Goal: Task Accomplishment & Management: Use online tool/utility

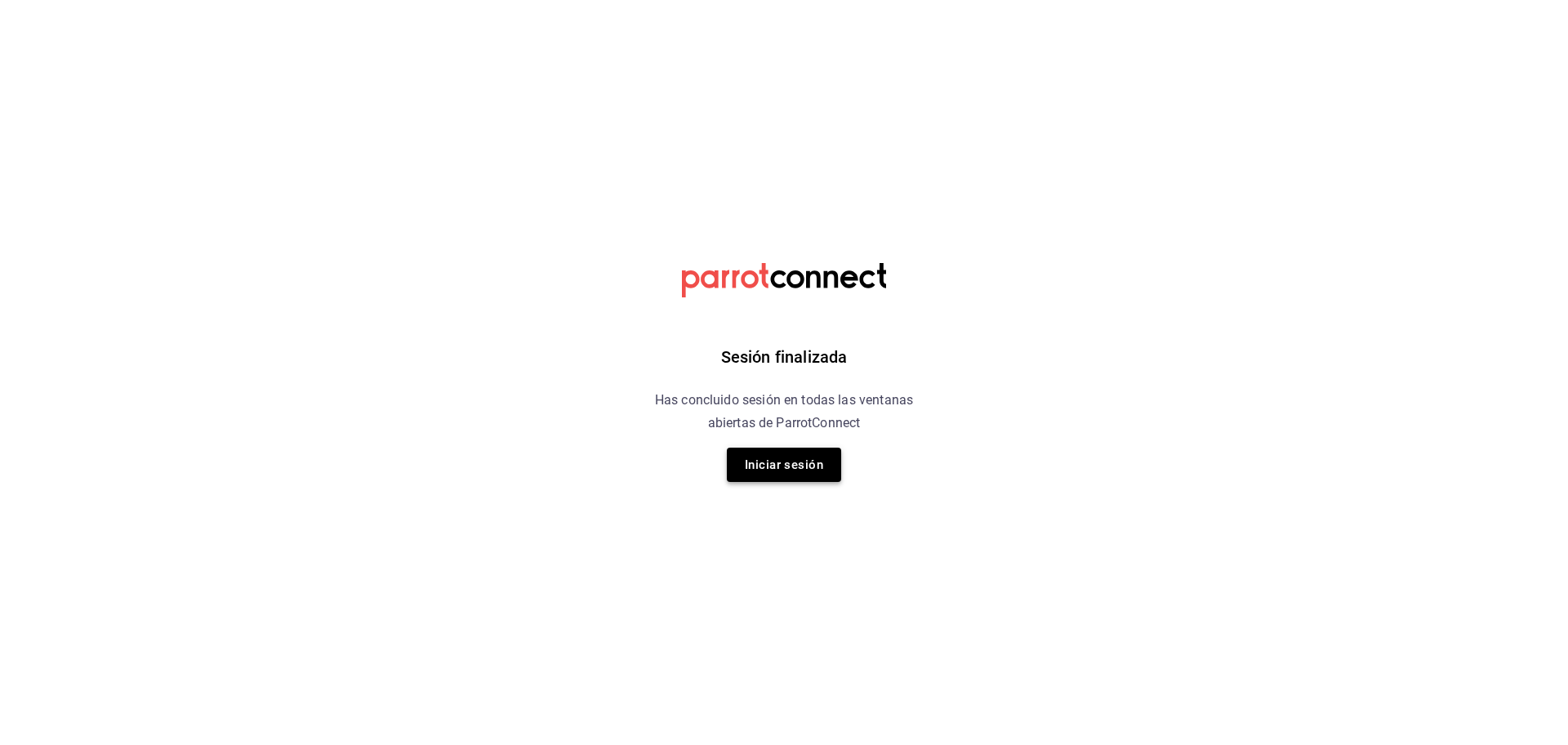
click at [762, 468] on button "Iniciar sesión" at bounding box center [784, 464] width 115 height 34
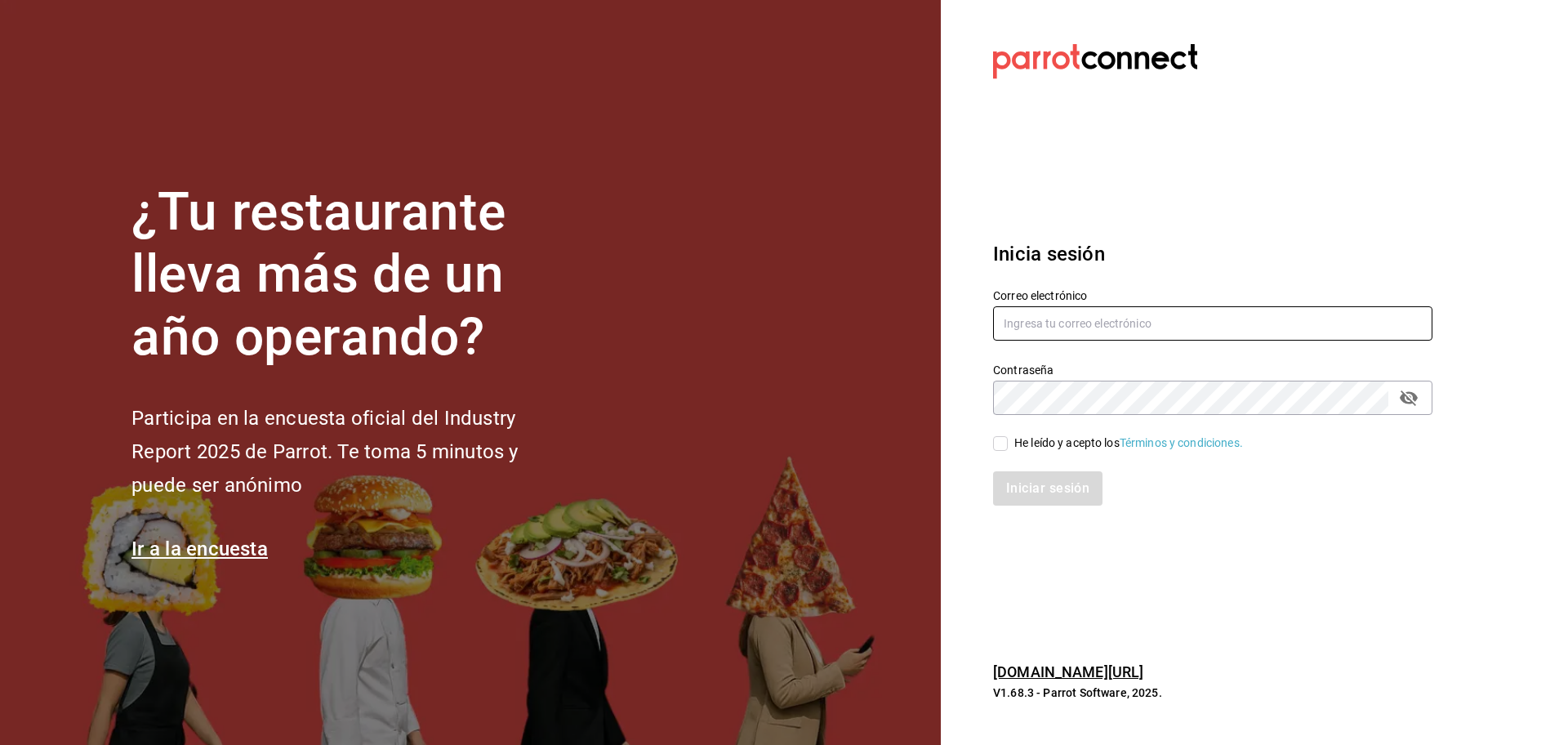
type input "[EMAIL_ADDRESS][DOMAIN_NAME]"
click at [1000, 443] on input "He leído y acepto los Términos y condiciones." at bounding box center [1001, 444] width 15 height 15
checkbox input "true"
click at [1048, 500] on button "Iniciar sesión" at bounding box center [1048, 488] width 111 height 34
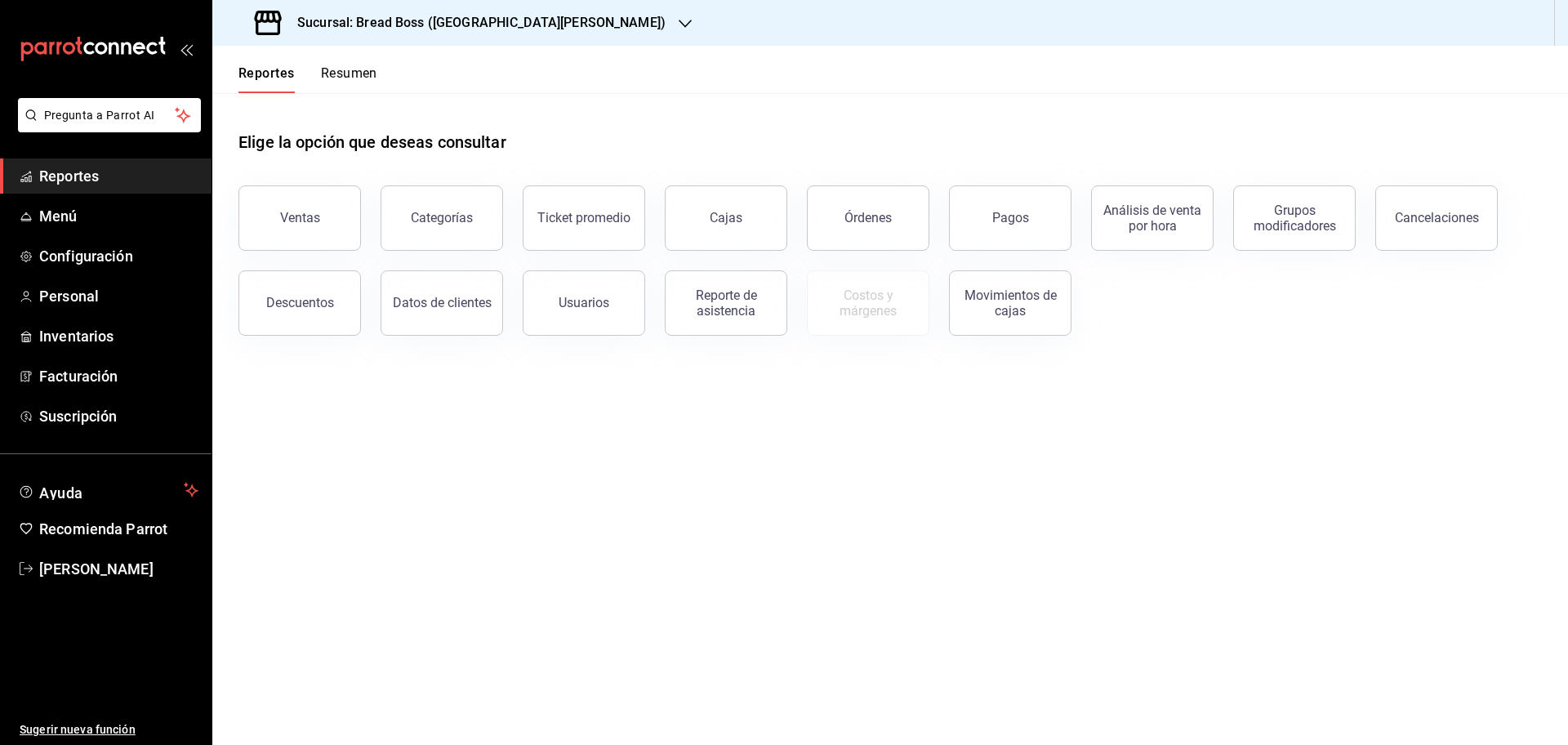
click at [462, 22] on h3 "Sucursal: Bread Boss (San Angel)" at bounding box center [475, 22] width 381 height 19
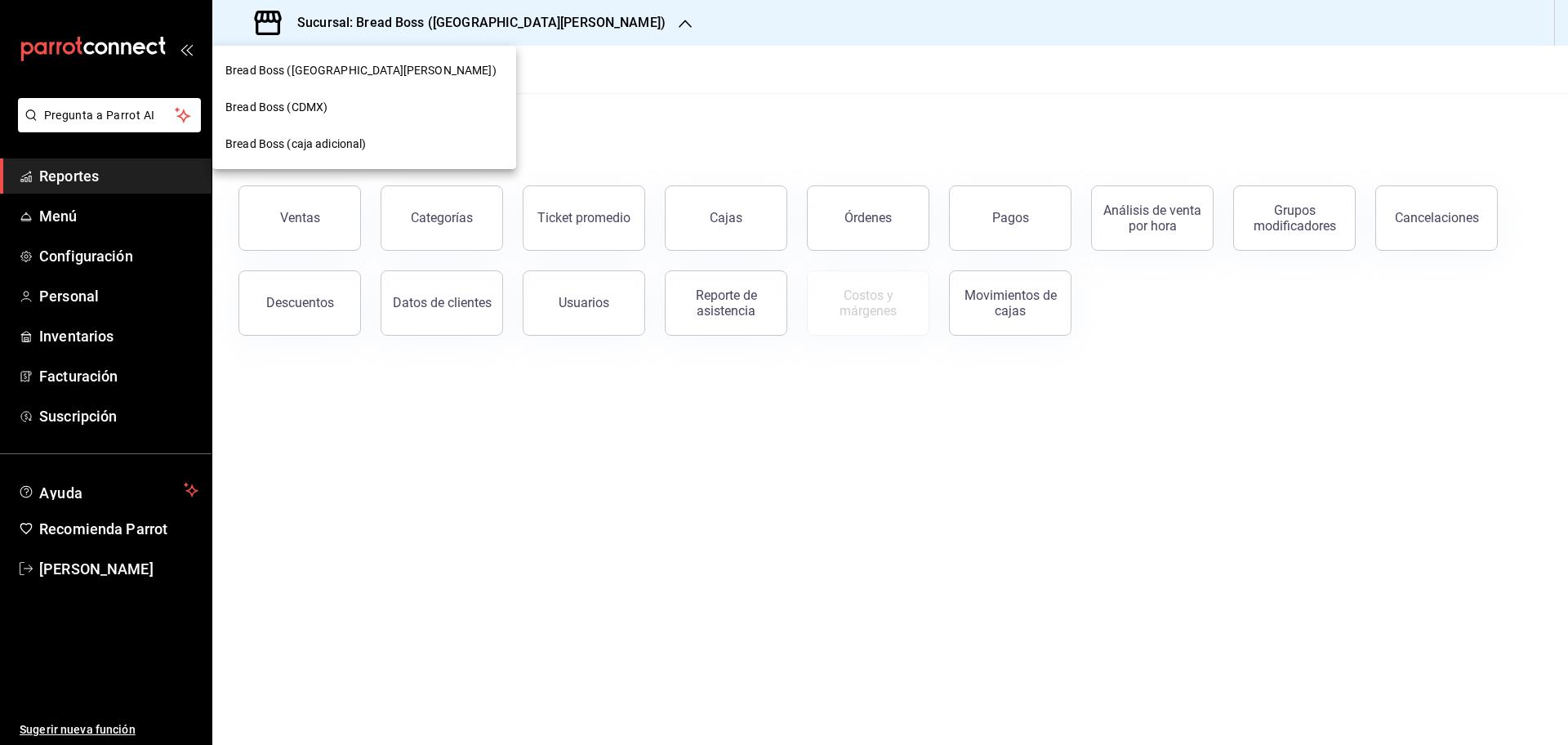
click at [359, 117] on div "Bread Boss (CDMX)" at bounding box center [364, 107] width 304 height 37
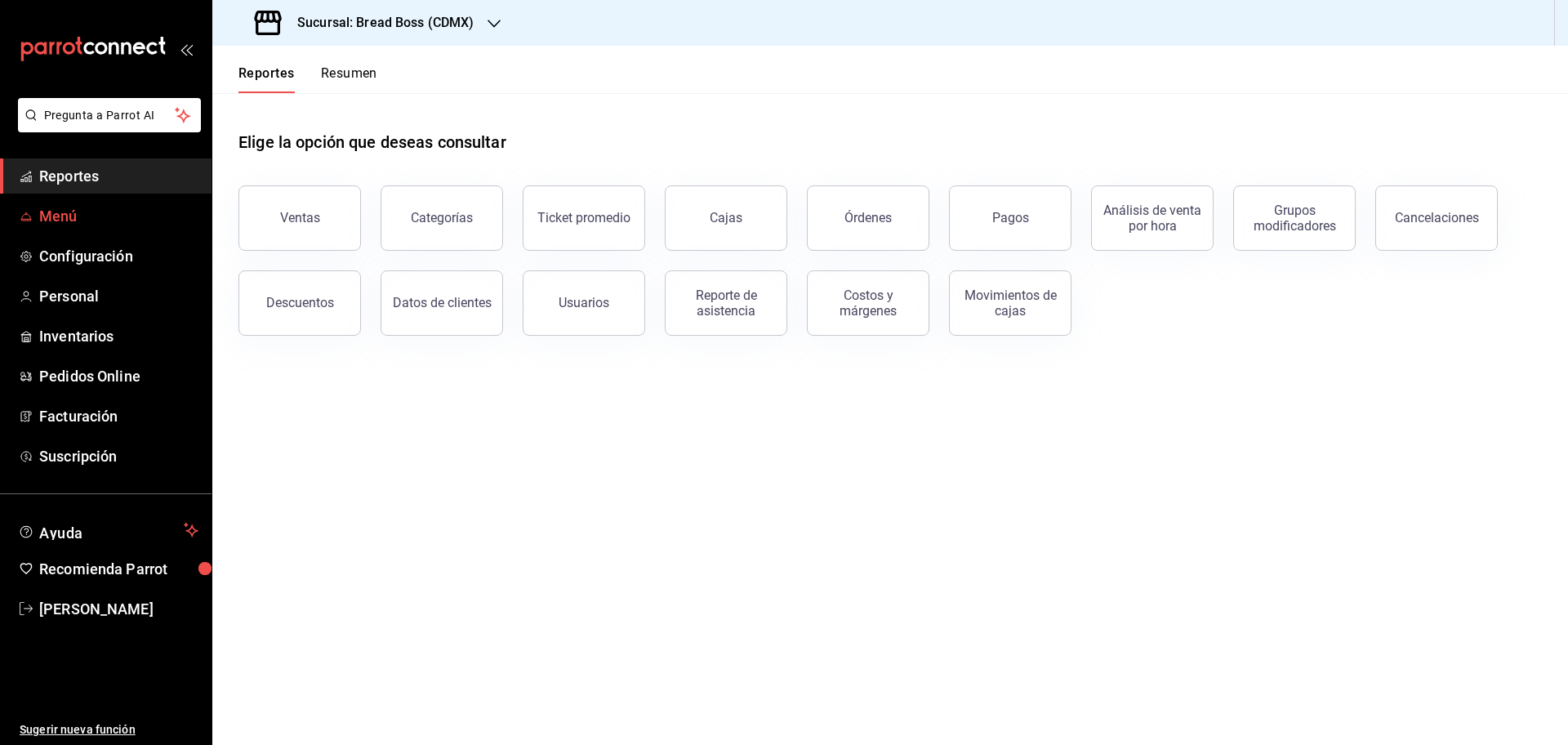
click at [76, 221] on span "Menú" at bounding box center [118, 216] width 159 height 22
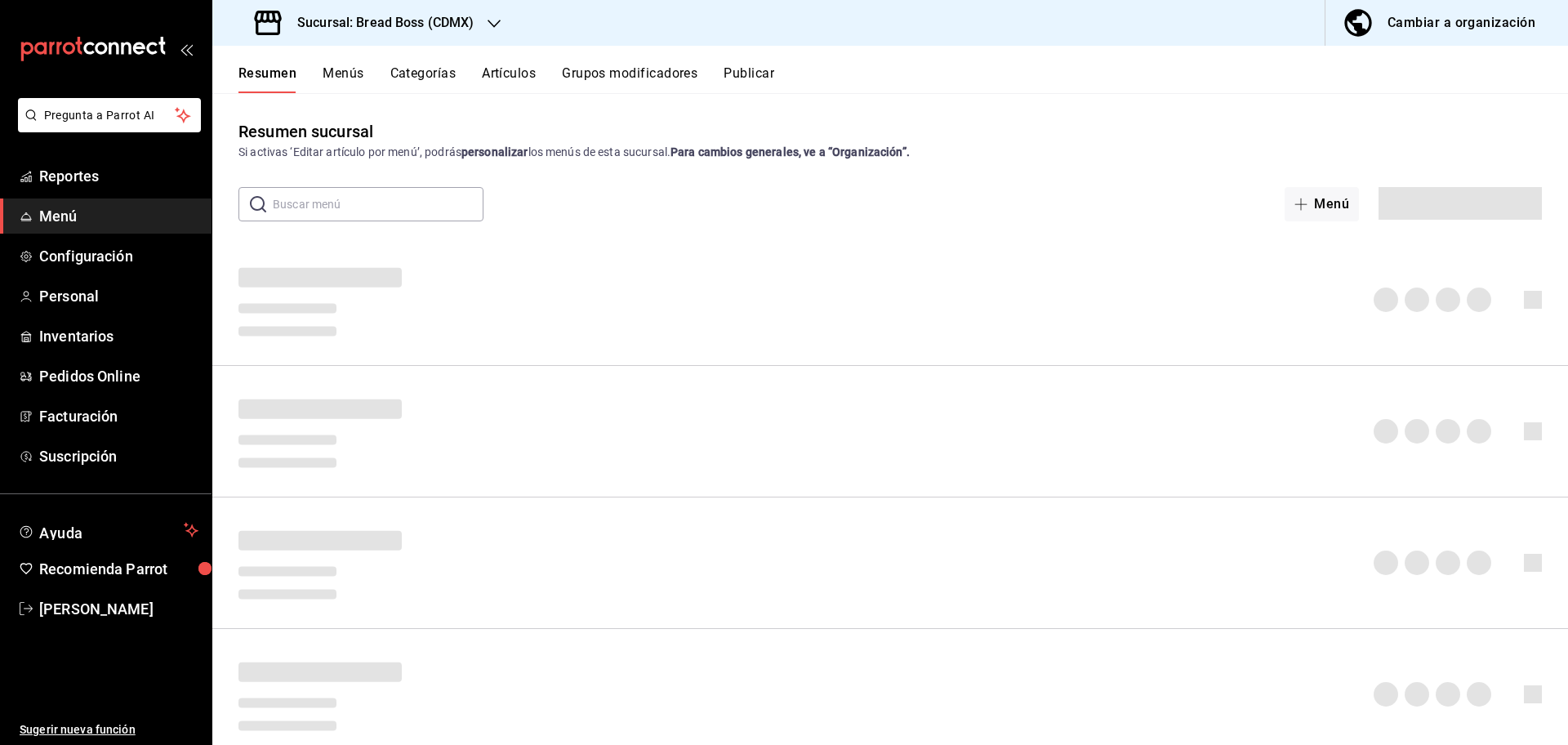
click at [380, 239] on div at bounding box center [890, 299] width 1356 height 131
click at [162, 171] on span "Reportes" at bounding box center [118, 176] width 159 height 22
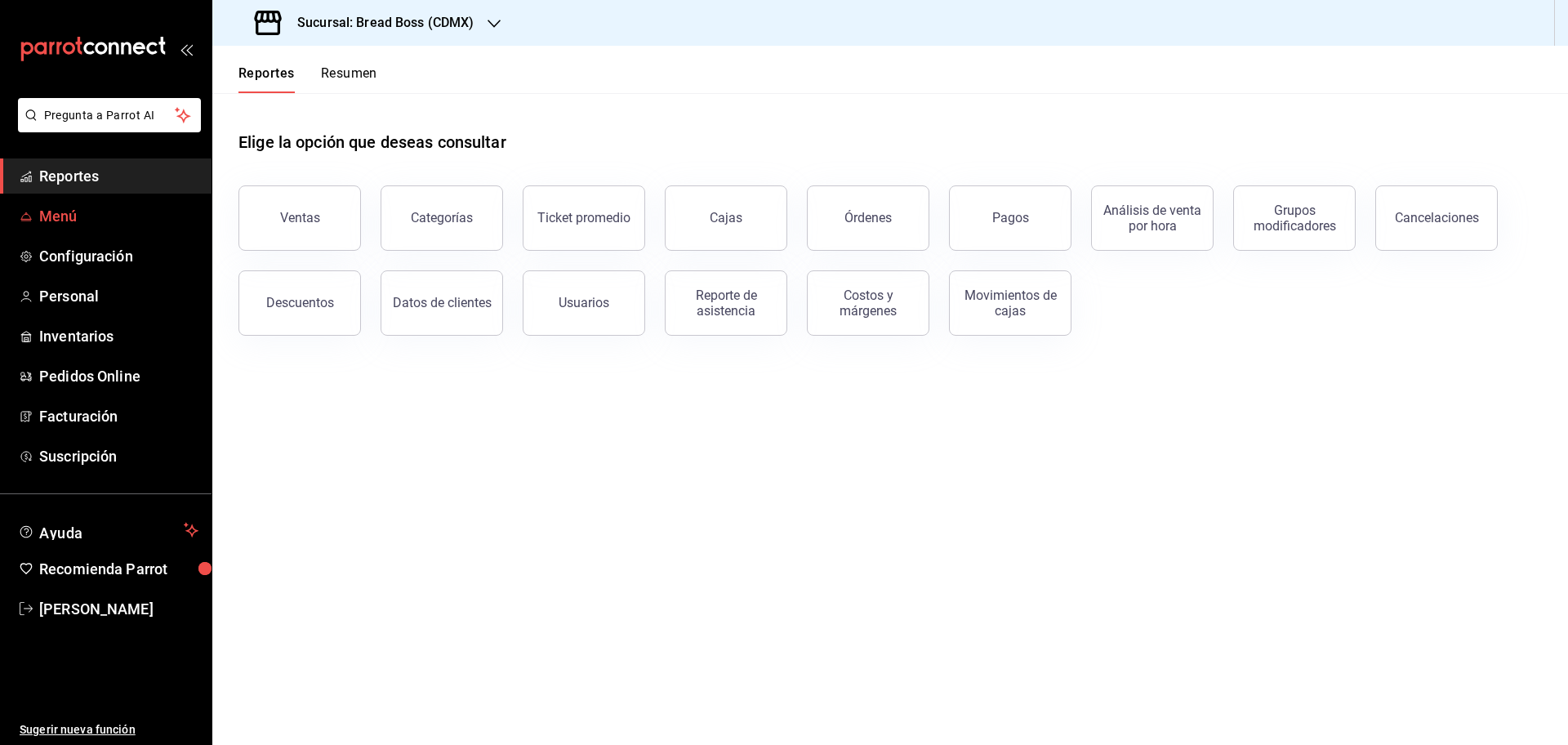
click at [33, 227] on link "Menú" at bounding box center [106, 216] width 211 height 35
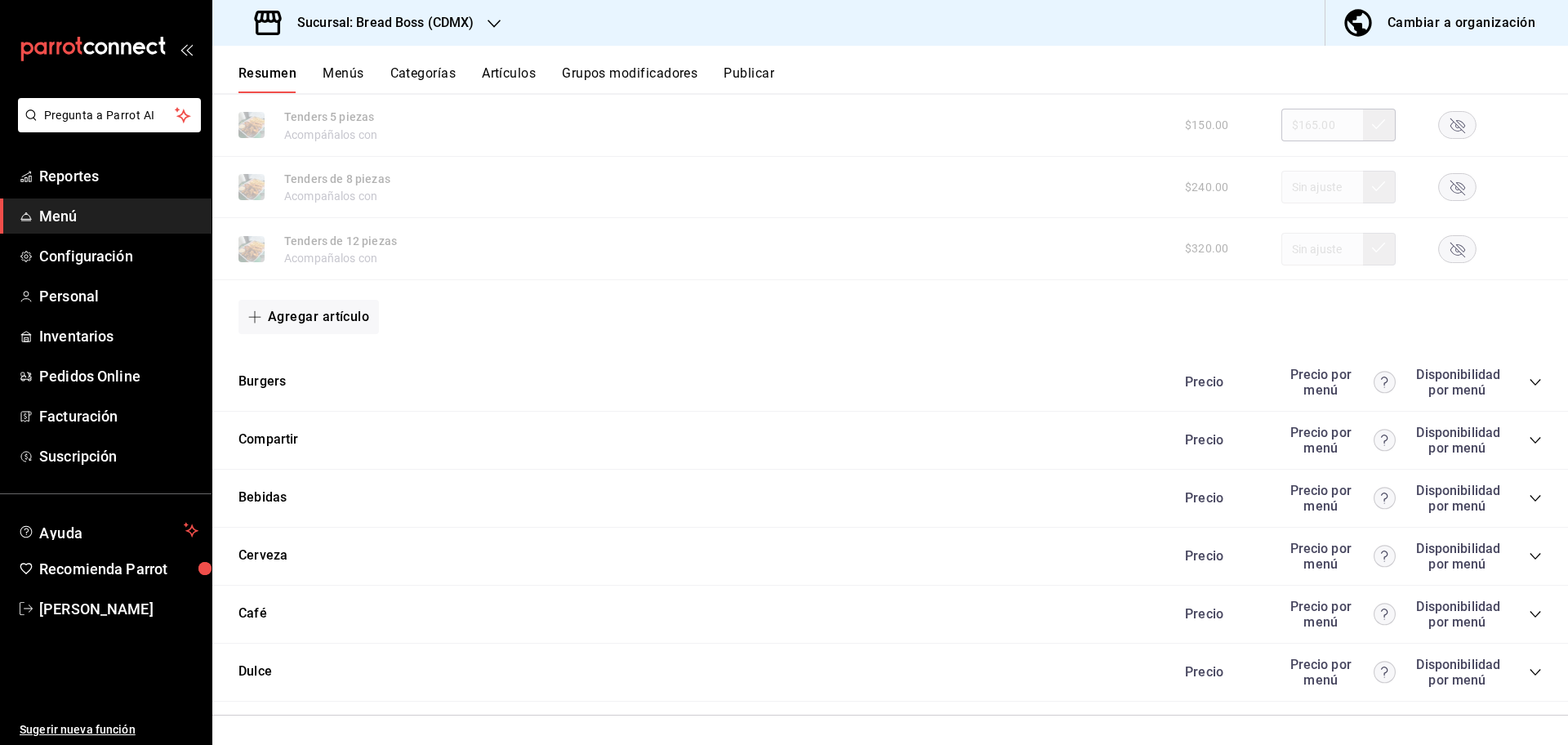
scroll to position [1484, 0]
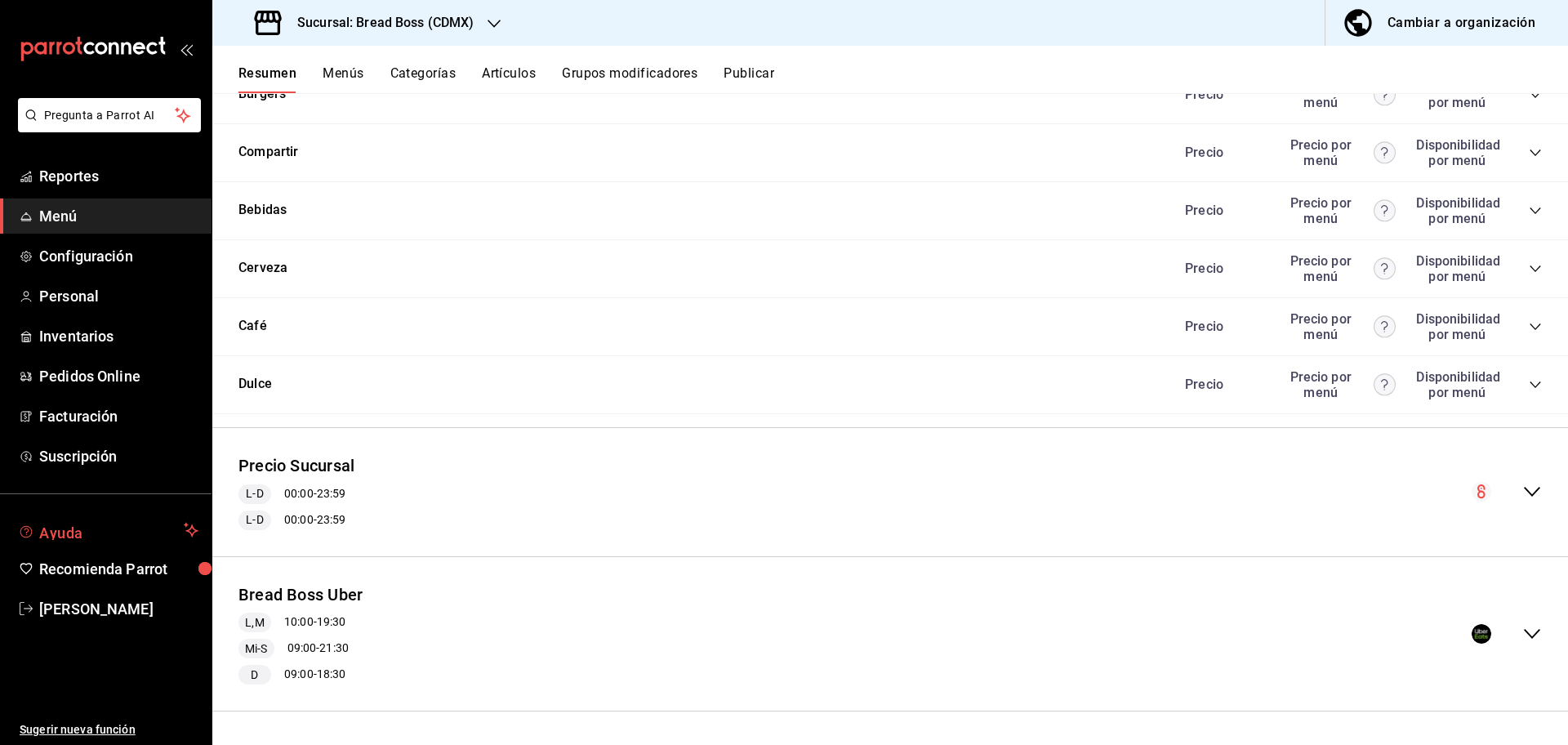
click at [89, 528] on span "Ayuda" at bounding box center [108, 530] width 138 height 19
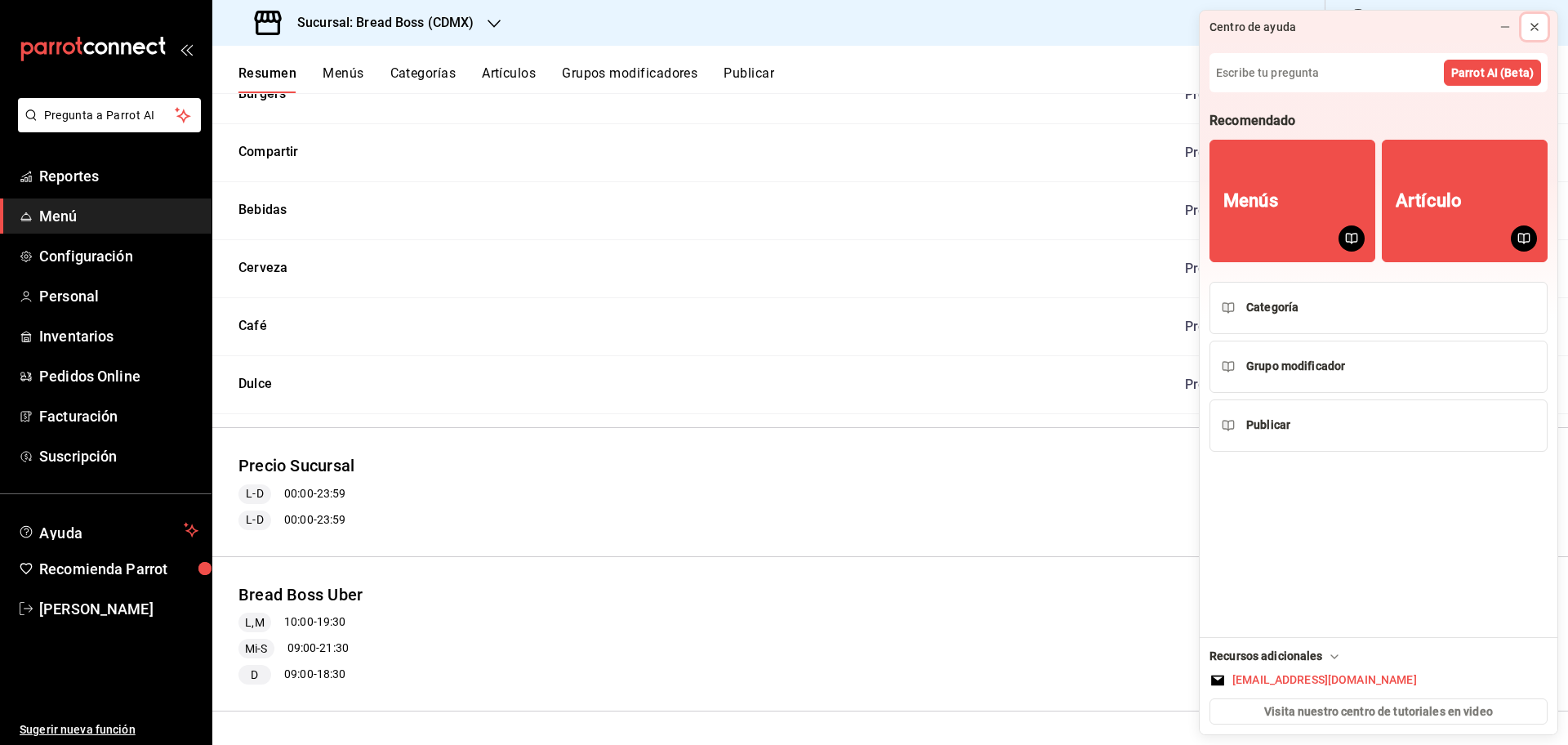
click at [1536, 34] on div at bounding box center [1534, 27] width 13 height 17
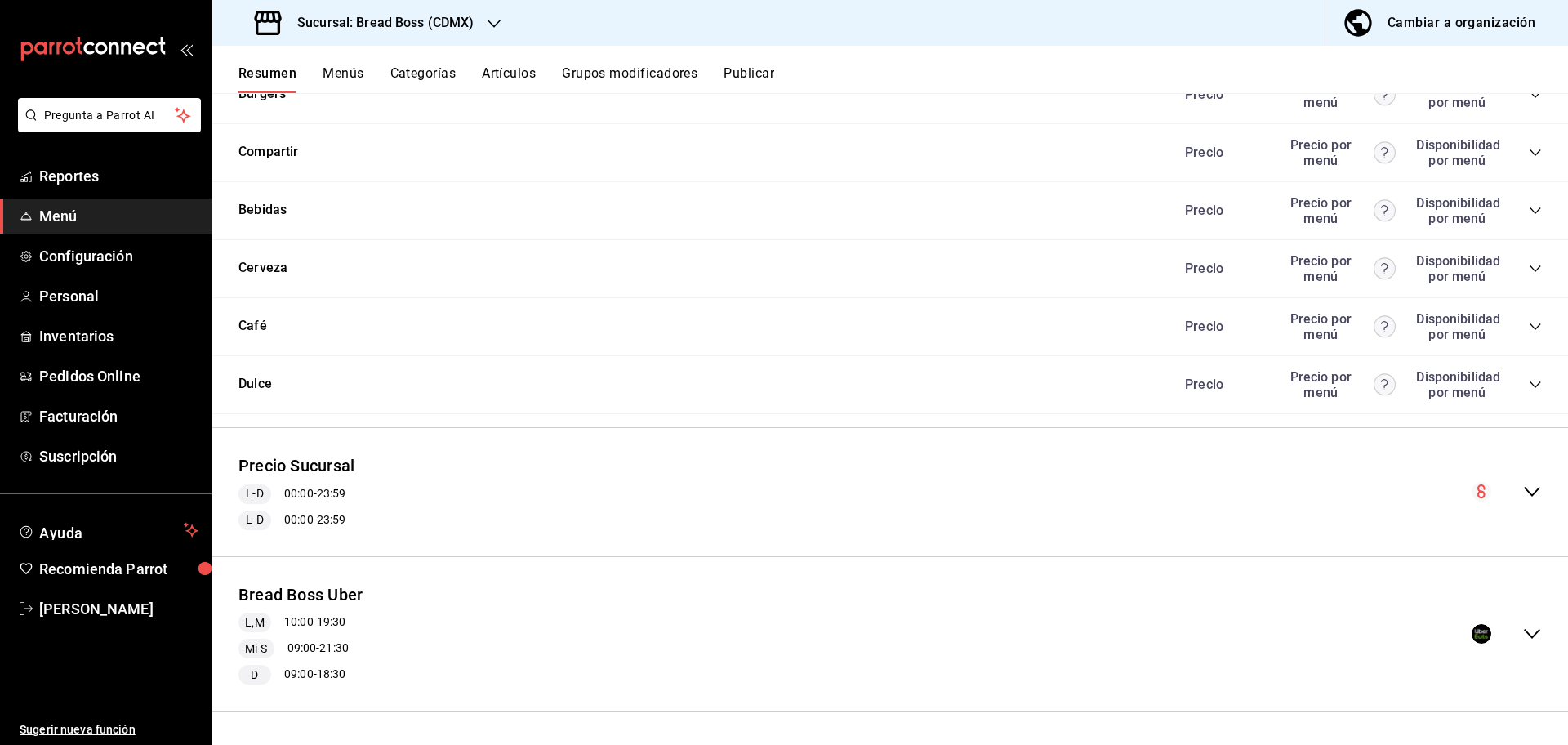
scroll to position [0, 0]
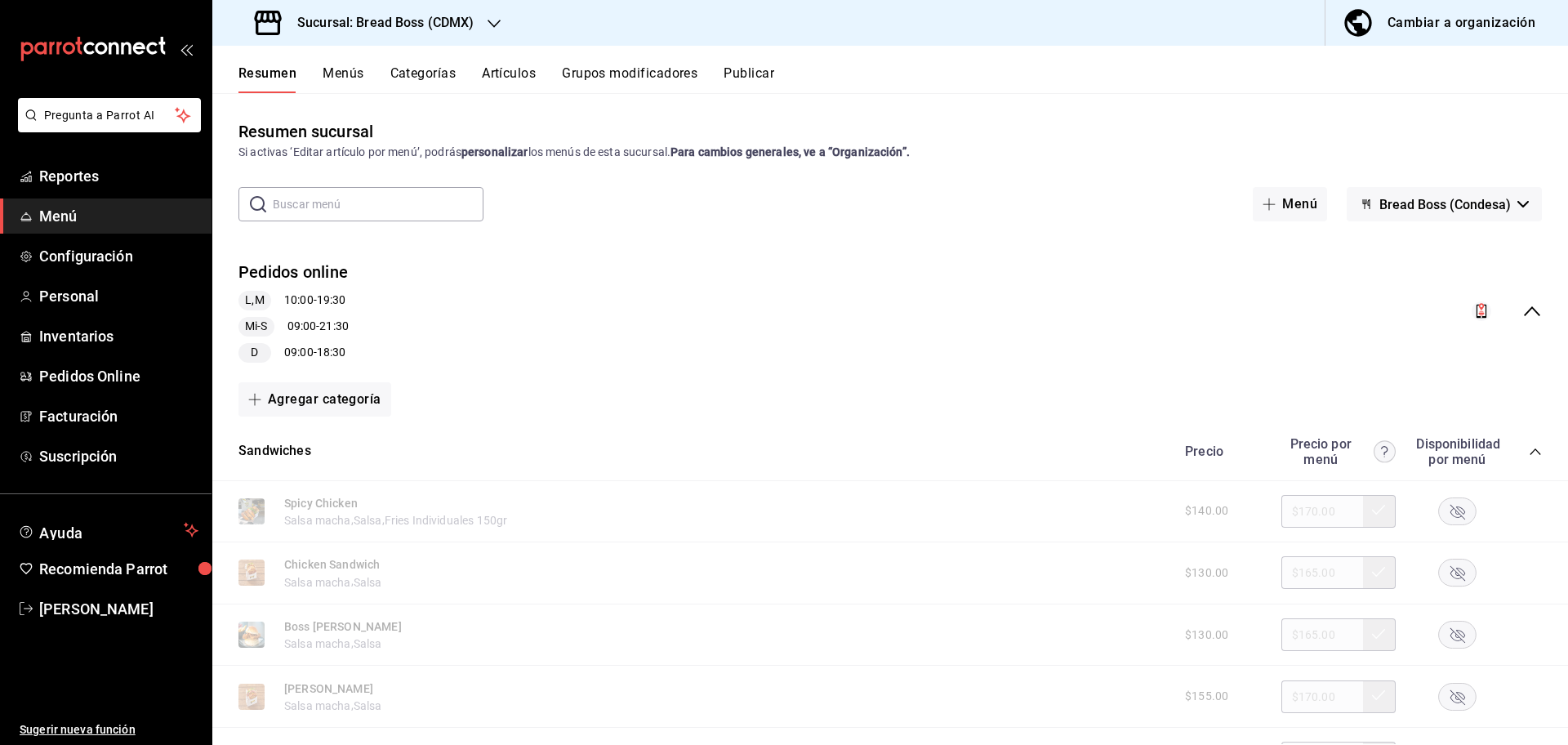
click at [70, 210] on span "Menú" at bounding box center [118, 216] width 159 height 22
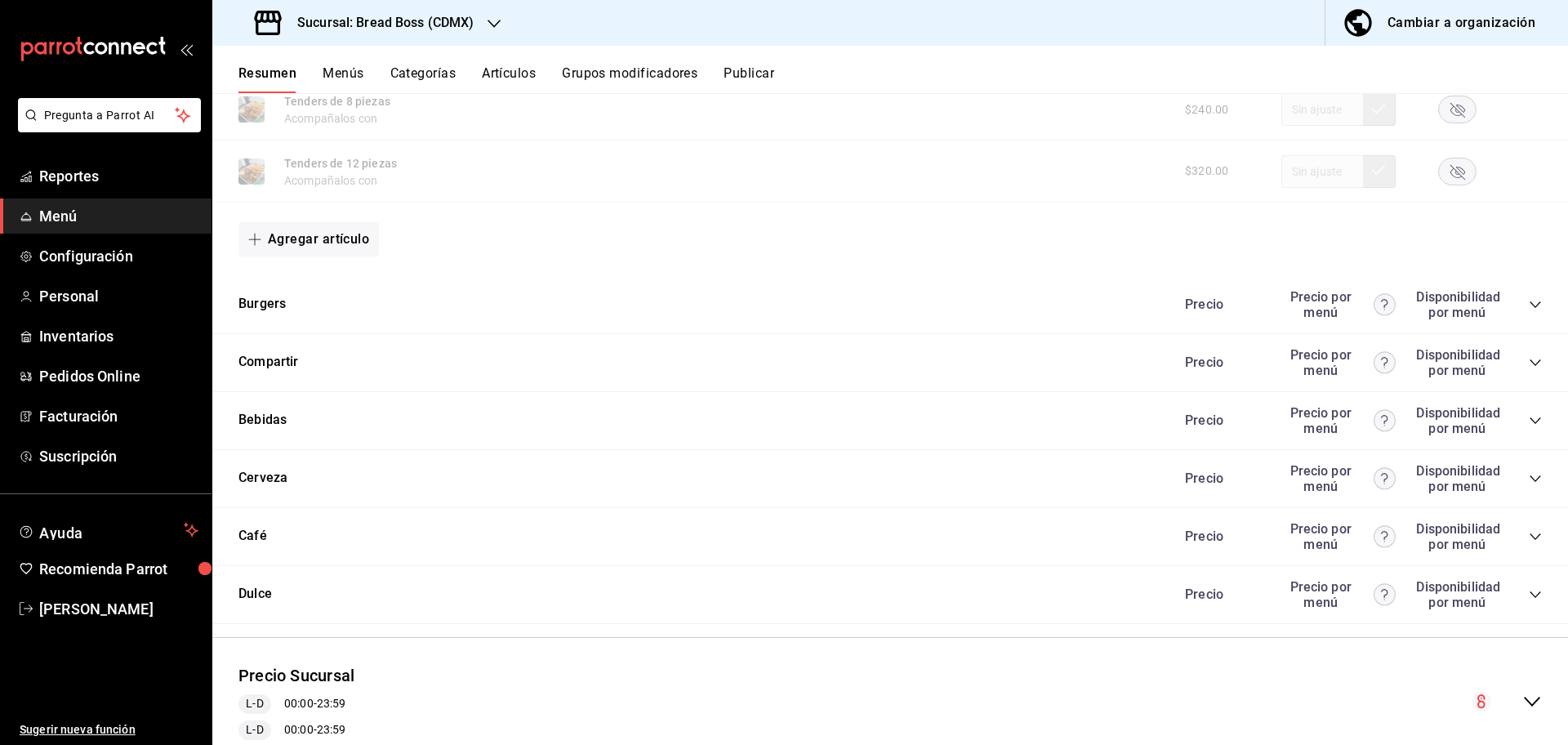
scroll to position [1484, 0]
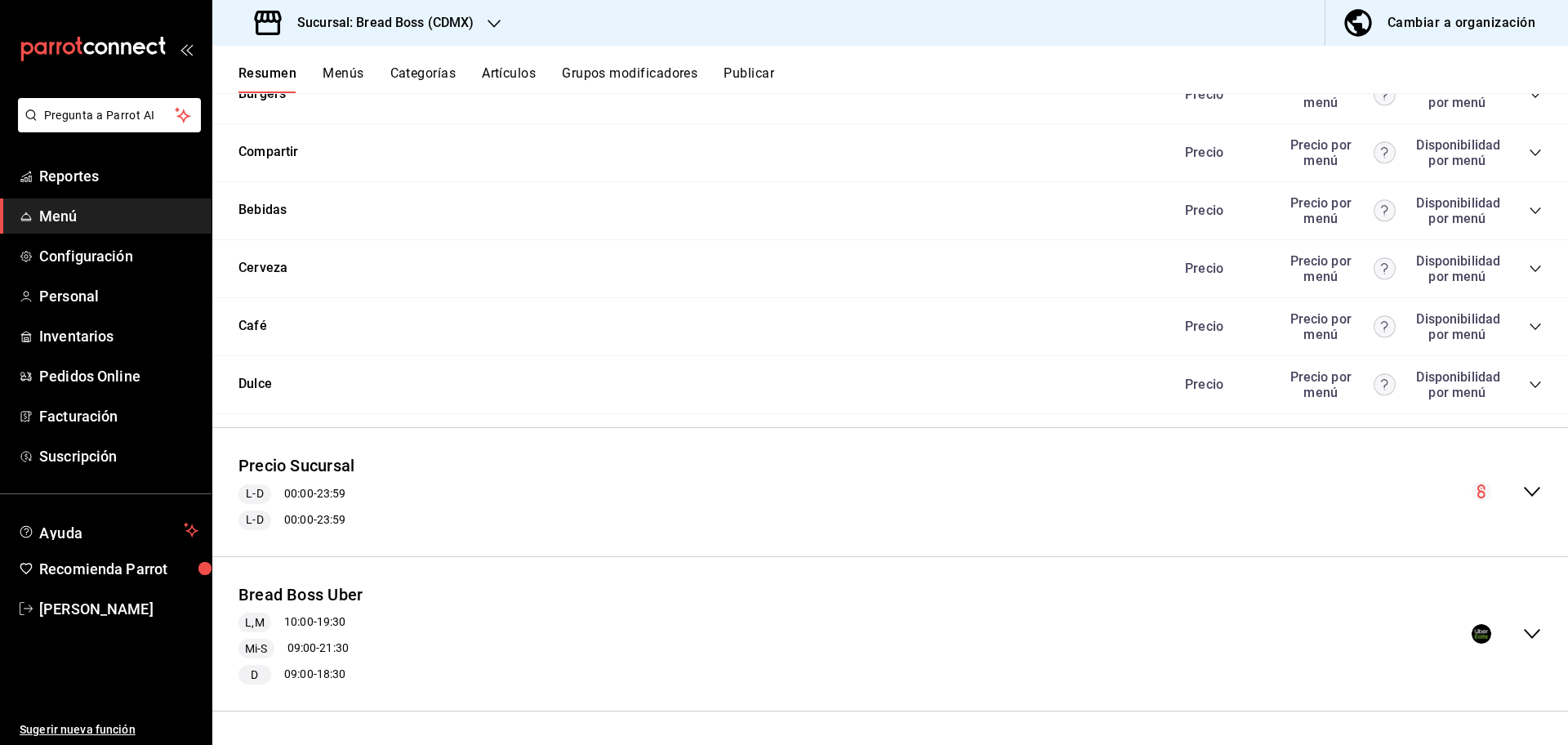
click at [1522, 627] on icon "collapse-menu-row" at bounding box center [1531, 634] width 19 height 19
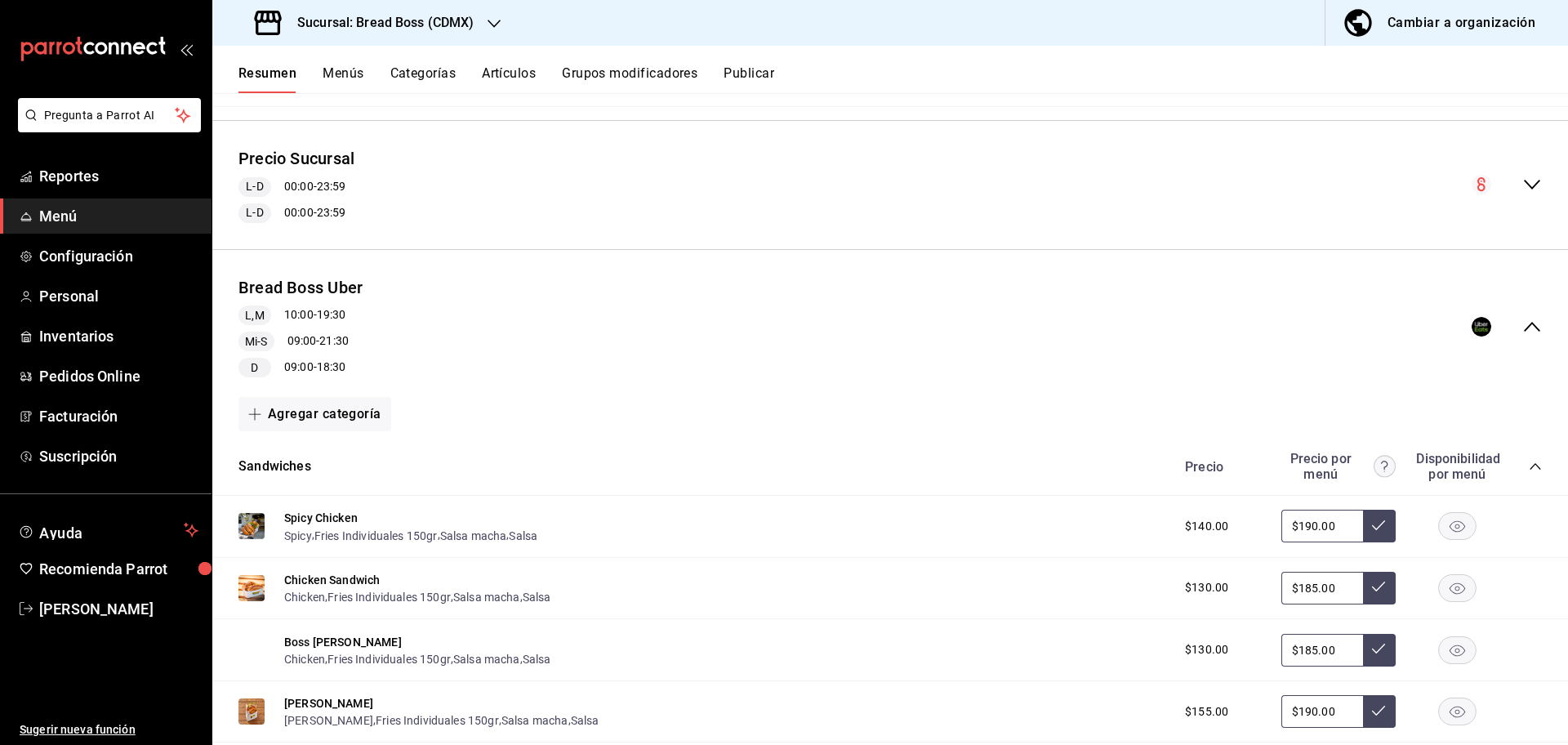
scroll to position [1791, 0]
click at [754, 76] on button "Publicar" at bounding box center [748, 79] width 50 height 28
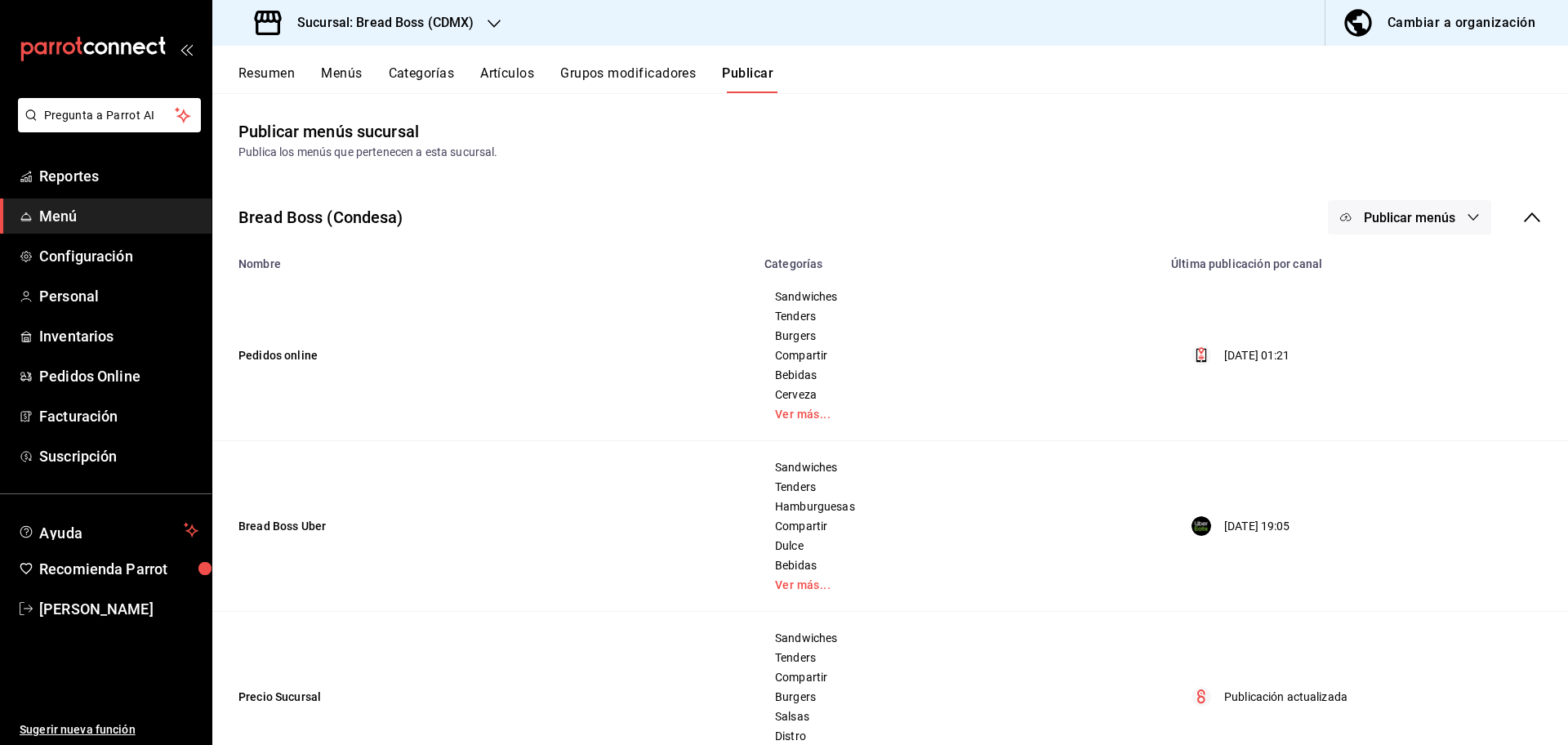
click at [1378, 220] on span "Publicar menús" at bounding box center [1409, 218] width 92 height 16
click at [1375, 318] on div at bounding box center [1356, 316] width 46 height 26
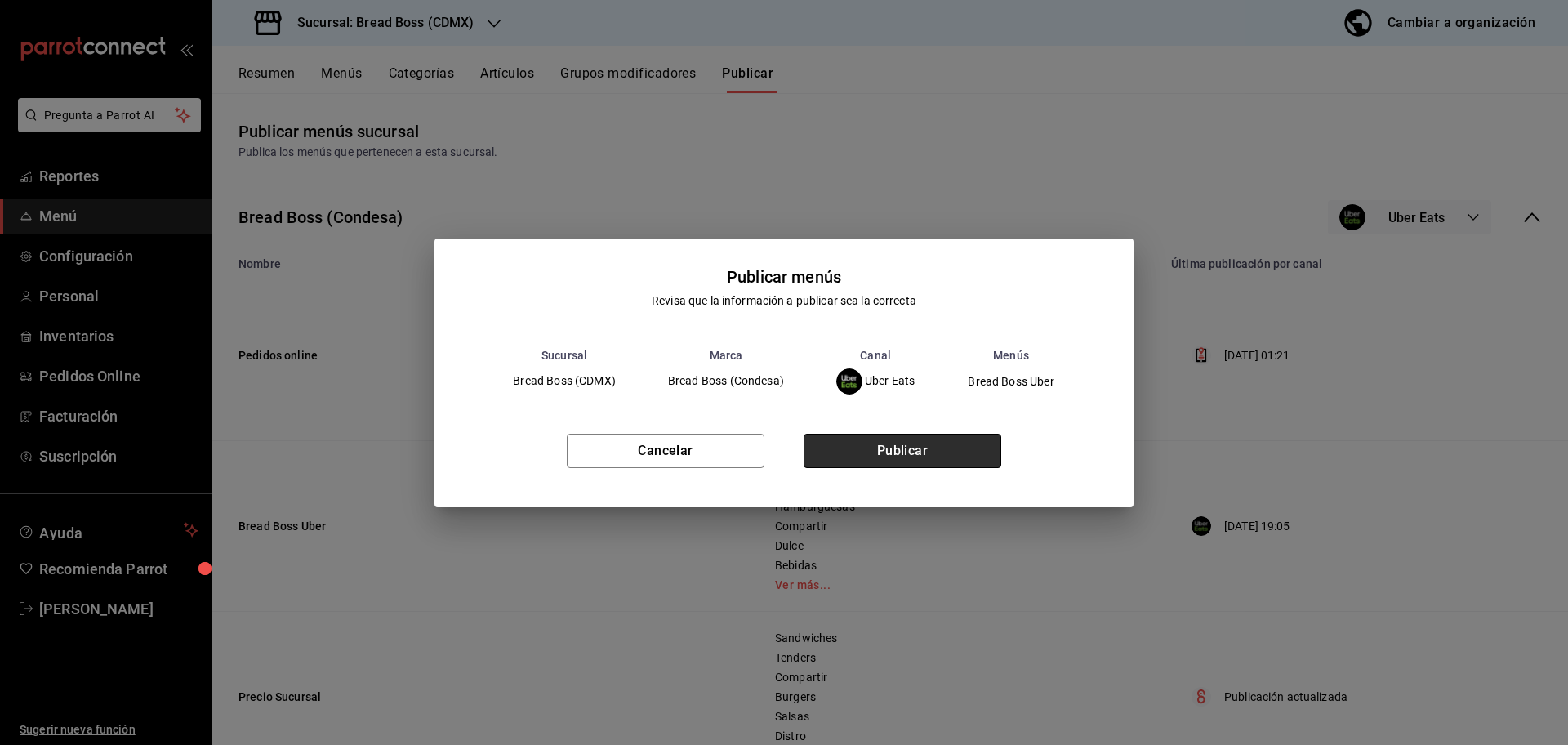
click at [932, 451] on button "Publicar" at bounding box center [902, 450] width 197 height 34
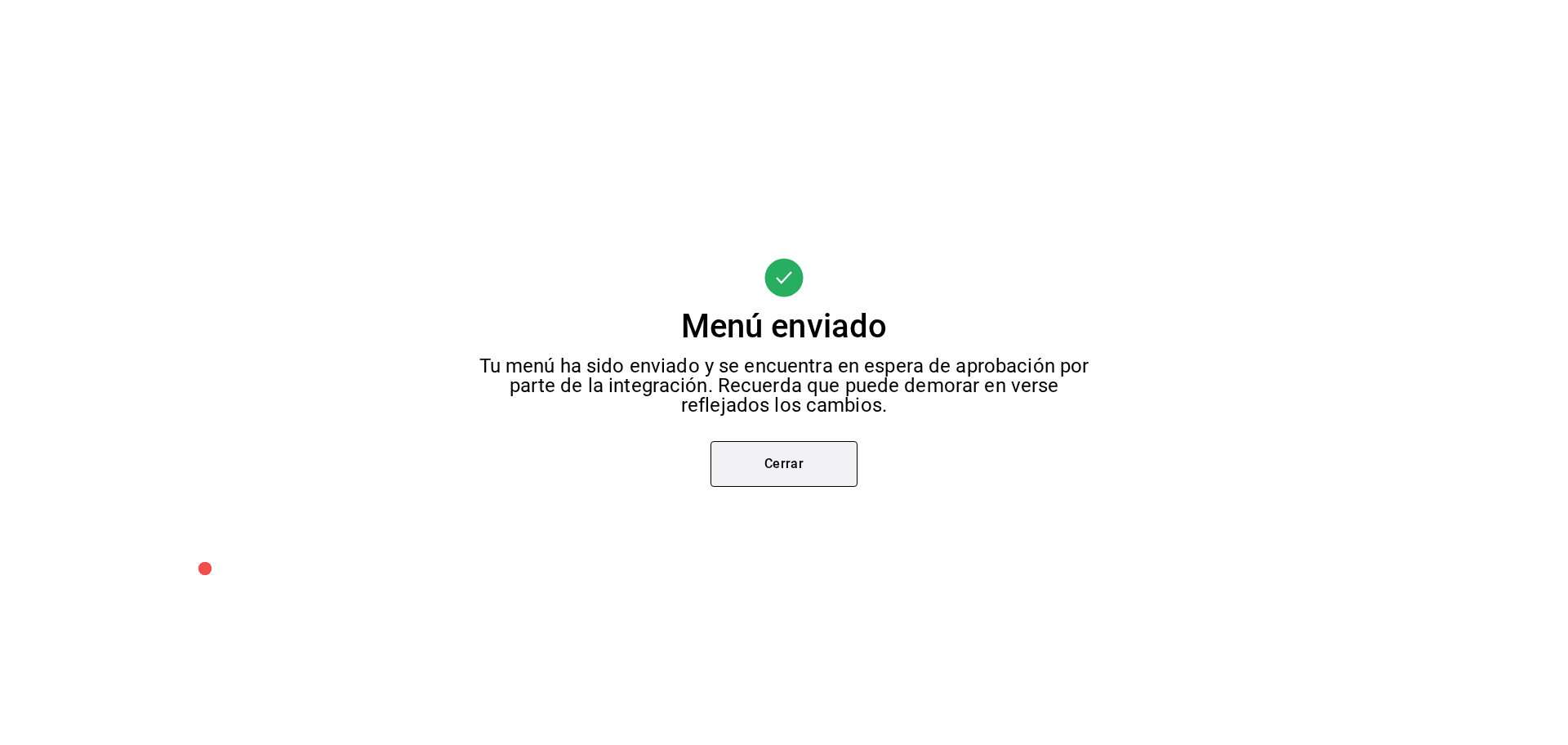
click at [816, 465] on button "Cerrar" at bounding box center [784, 464] width 147 height 46
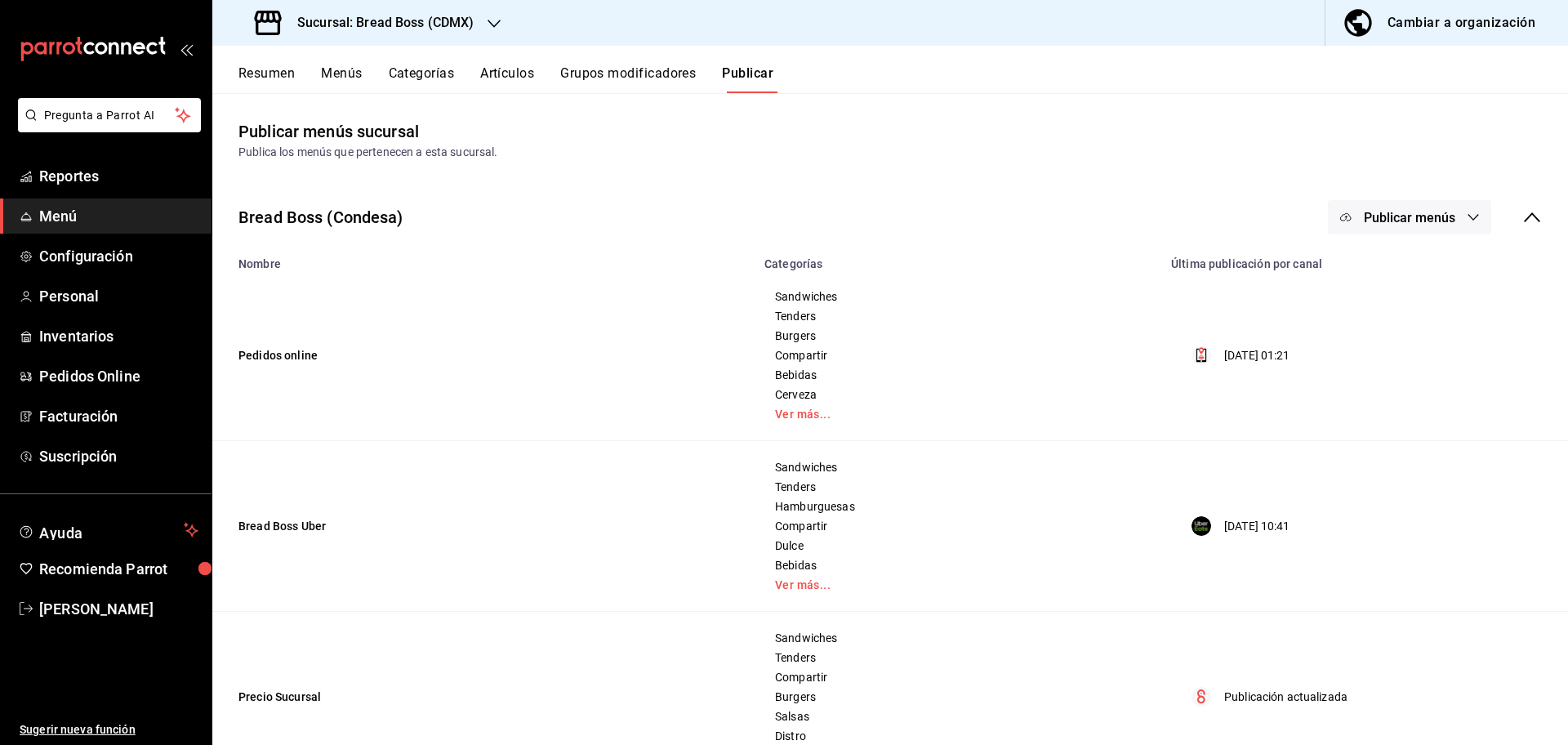
scroll to position [152, 0]
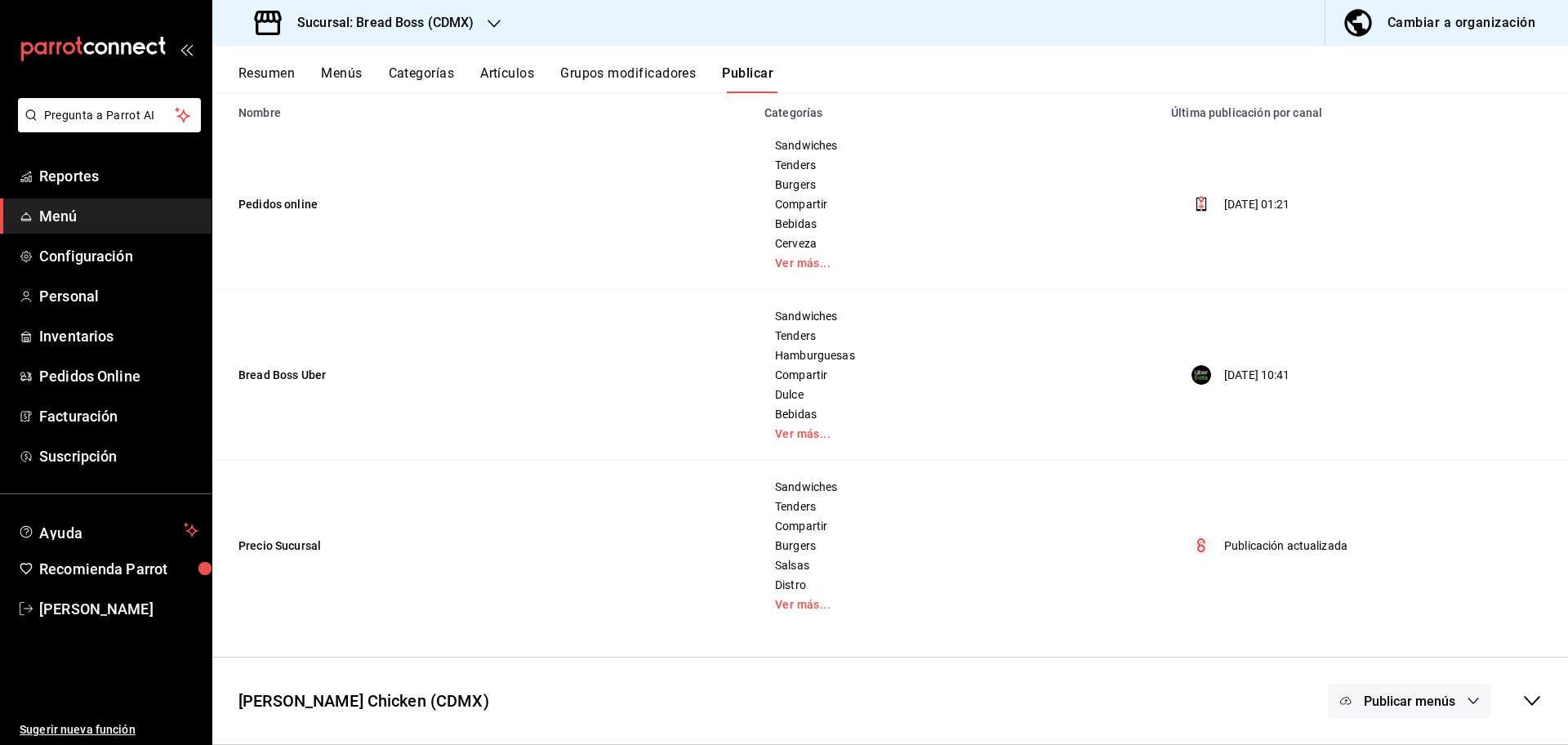
click at [1437, 702] on span "Publicar menús" at bounding box center [1409, 701] width 92 height 16
click at [1377, 708] on div at bounding box center [1370, 709] width 46 height 26
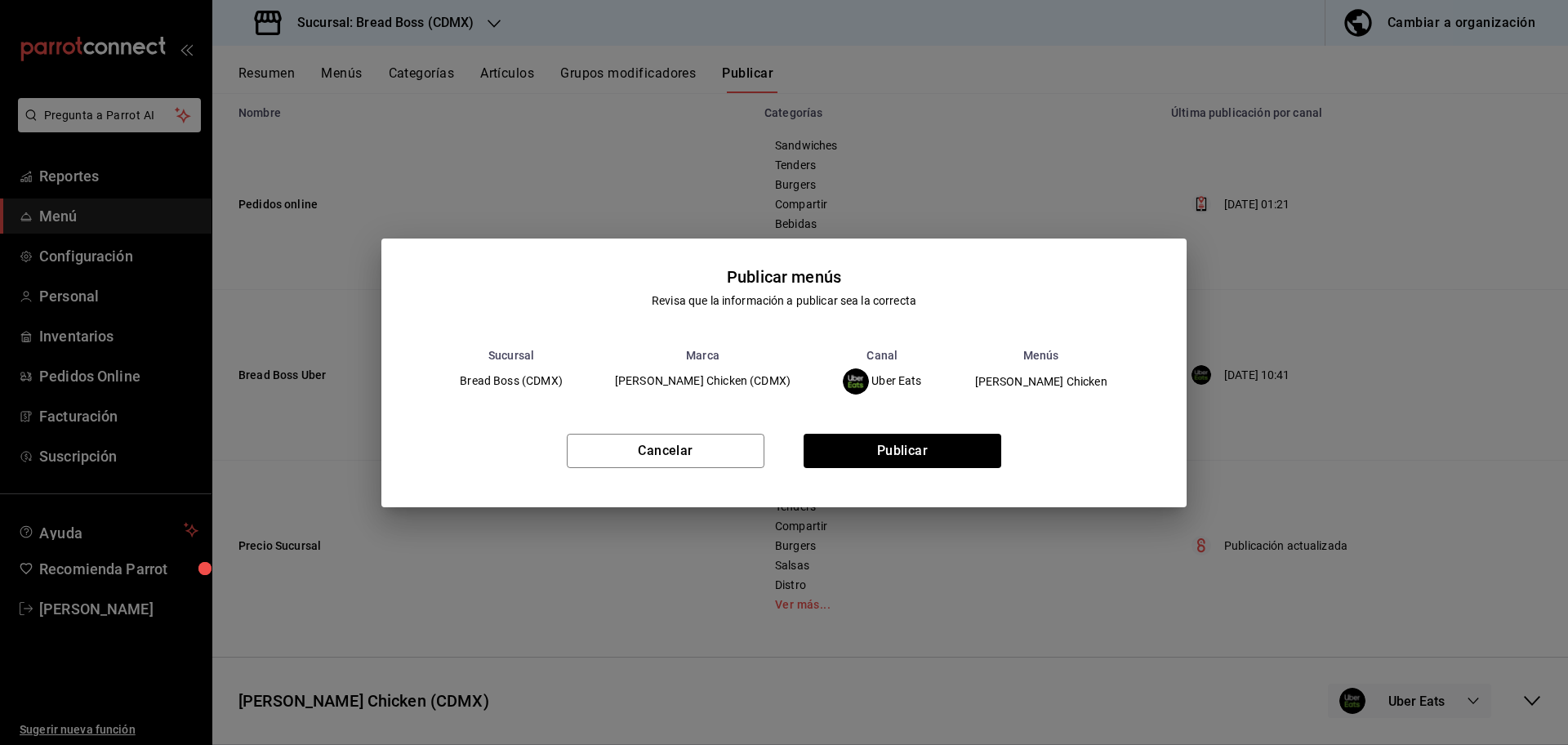
click at [944, 429] on div "Cancelar Publicar" at bounding box center [783, 457] width 804 height 100
click at [944, 452] on button "Publicar" at bounding box center [902, 450] width 197 height 34
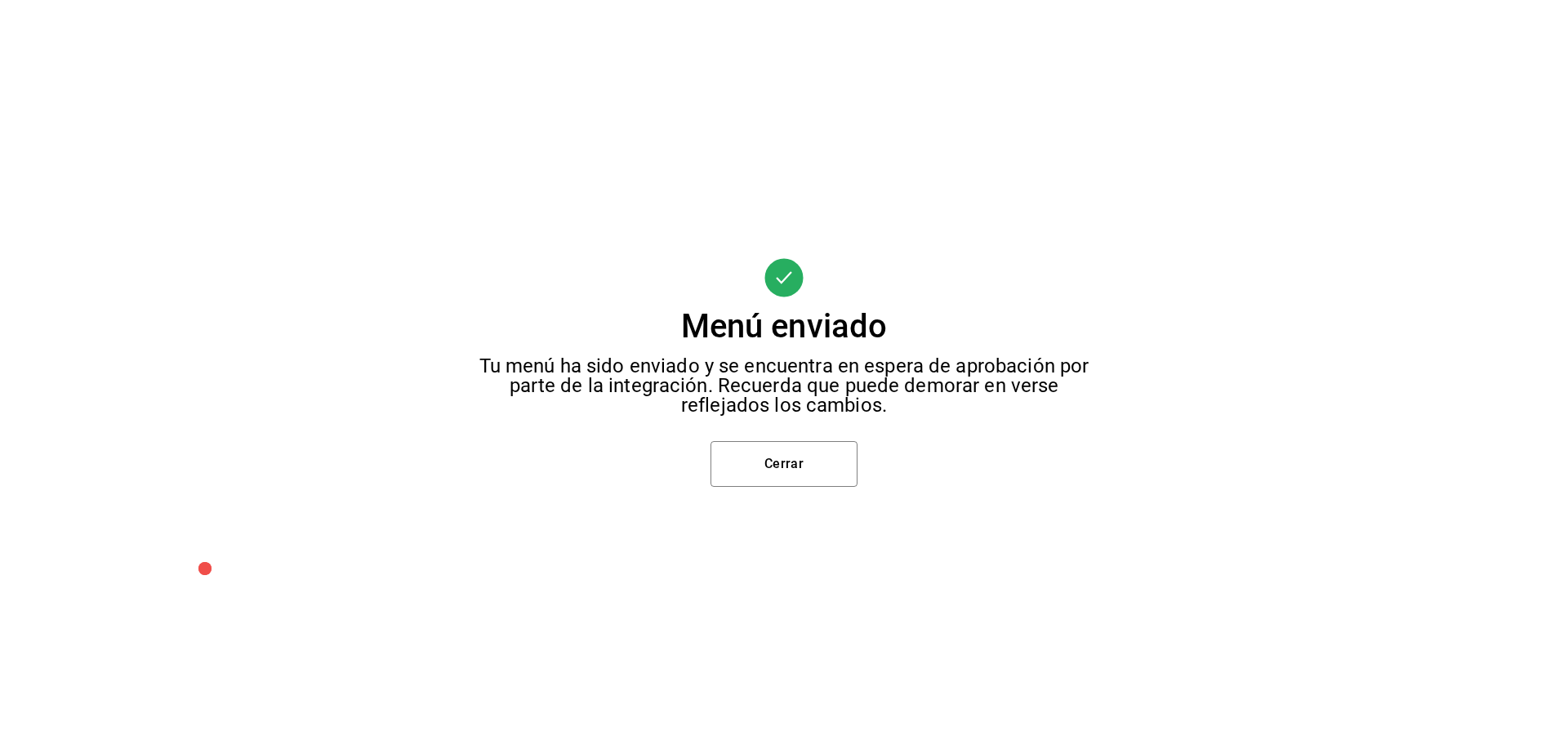
scroll to position [0, 0]
click at [809, 468] on button "Cerrar" at bounding box center [784, 464] width 147 height 46
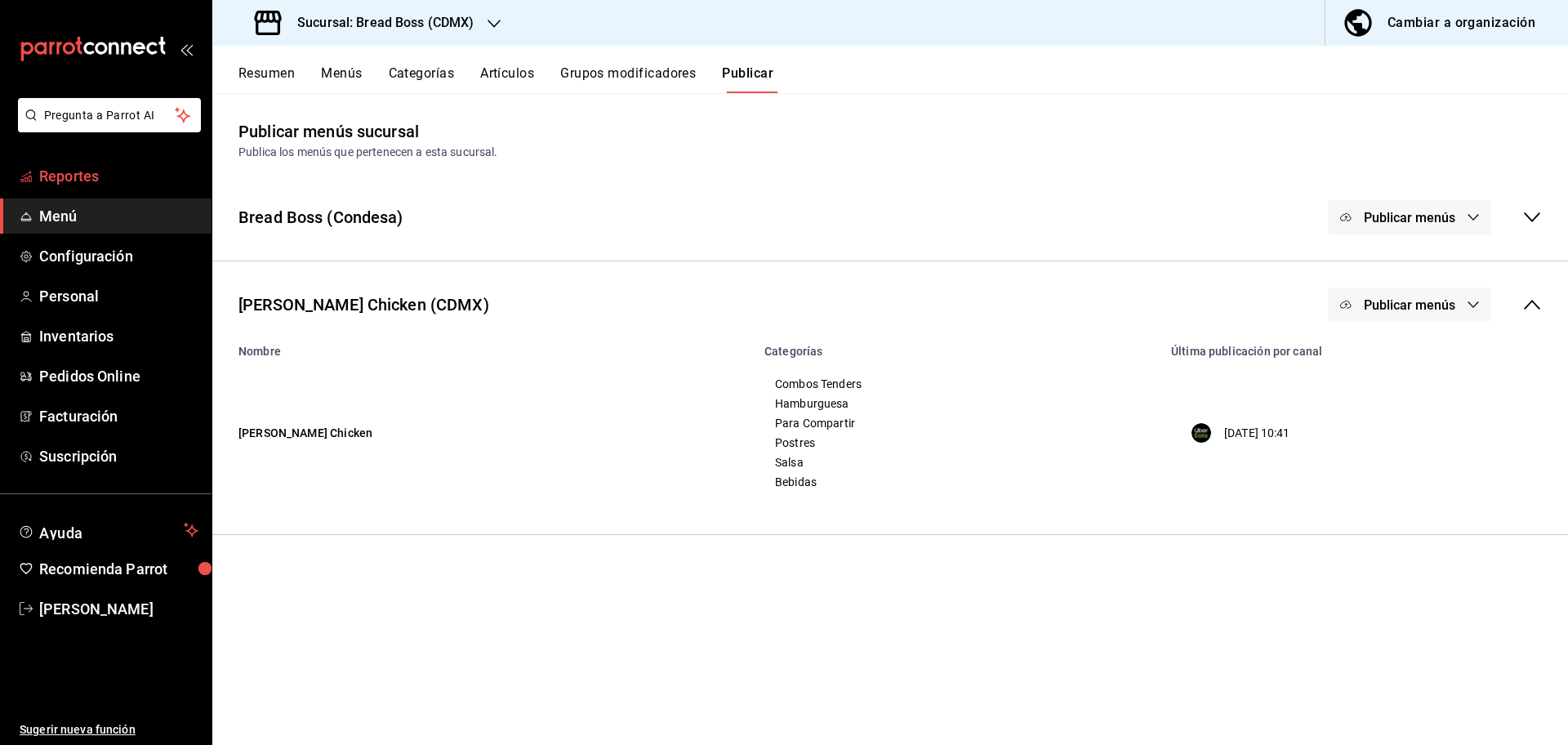
click at [84, 172] on span "Reportes" at bounding box center [118, 176] width 159 height 22
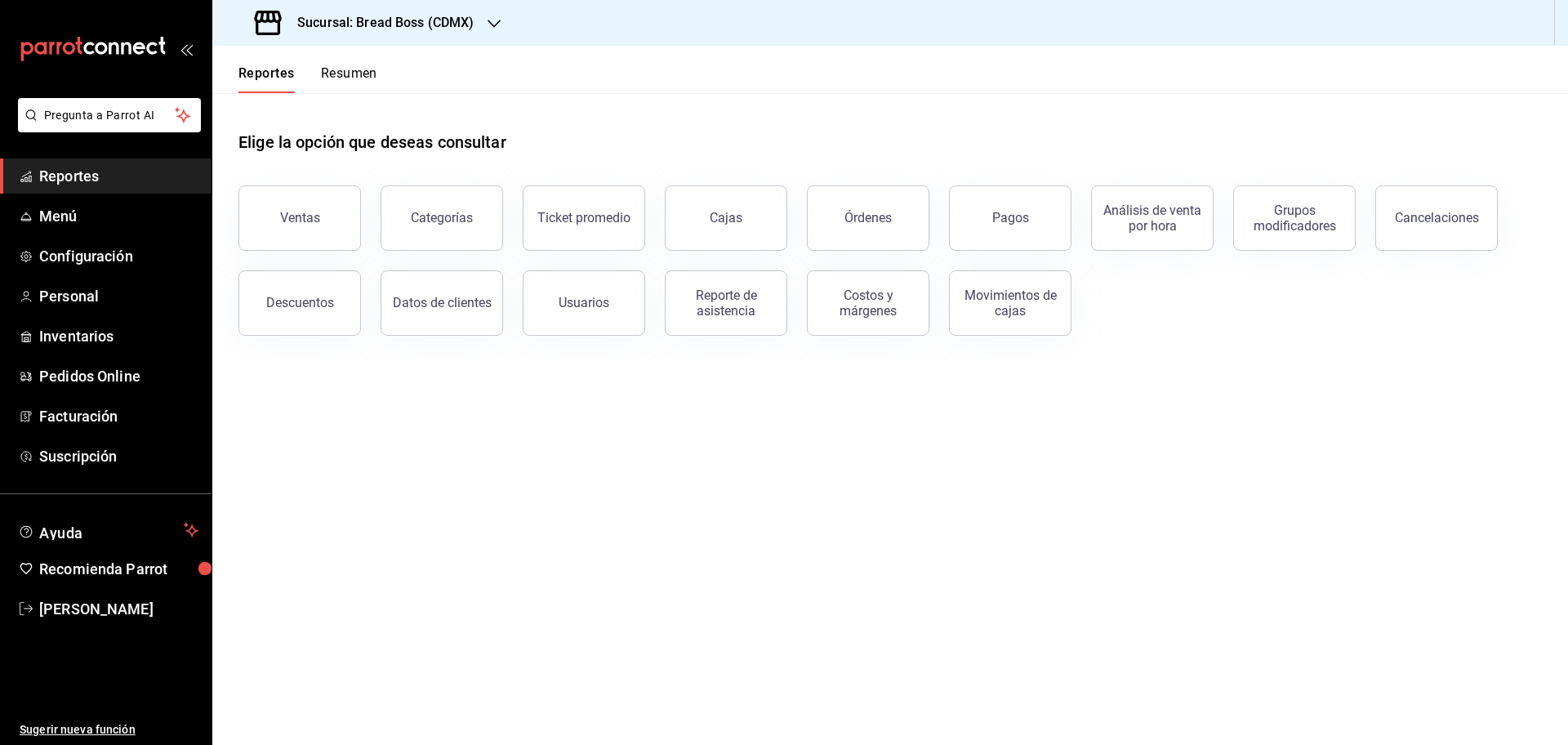
click at [459, 31] on h3 "Sucursal: Bread Boss (CDMX)" at bounding box center [379, 22] width 190 height 19
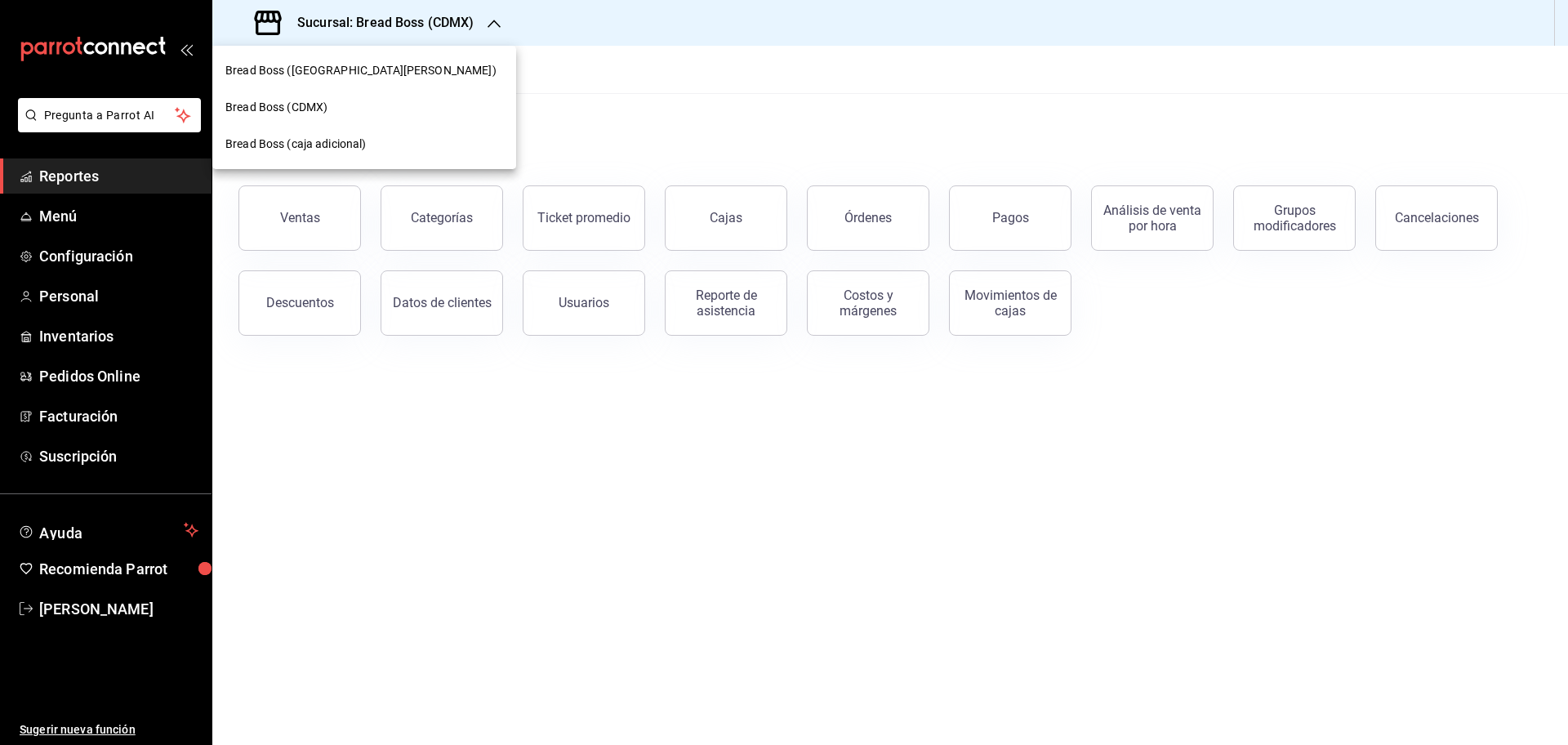
click at [331, 136] on span "Bread Boss (caja adicional)" at bounding box center [296, 144] width 141 height 17
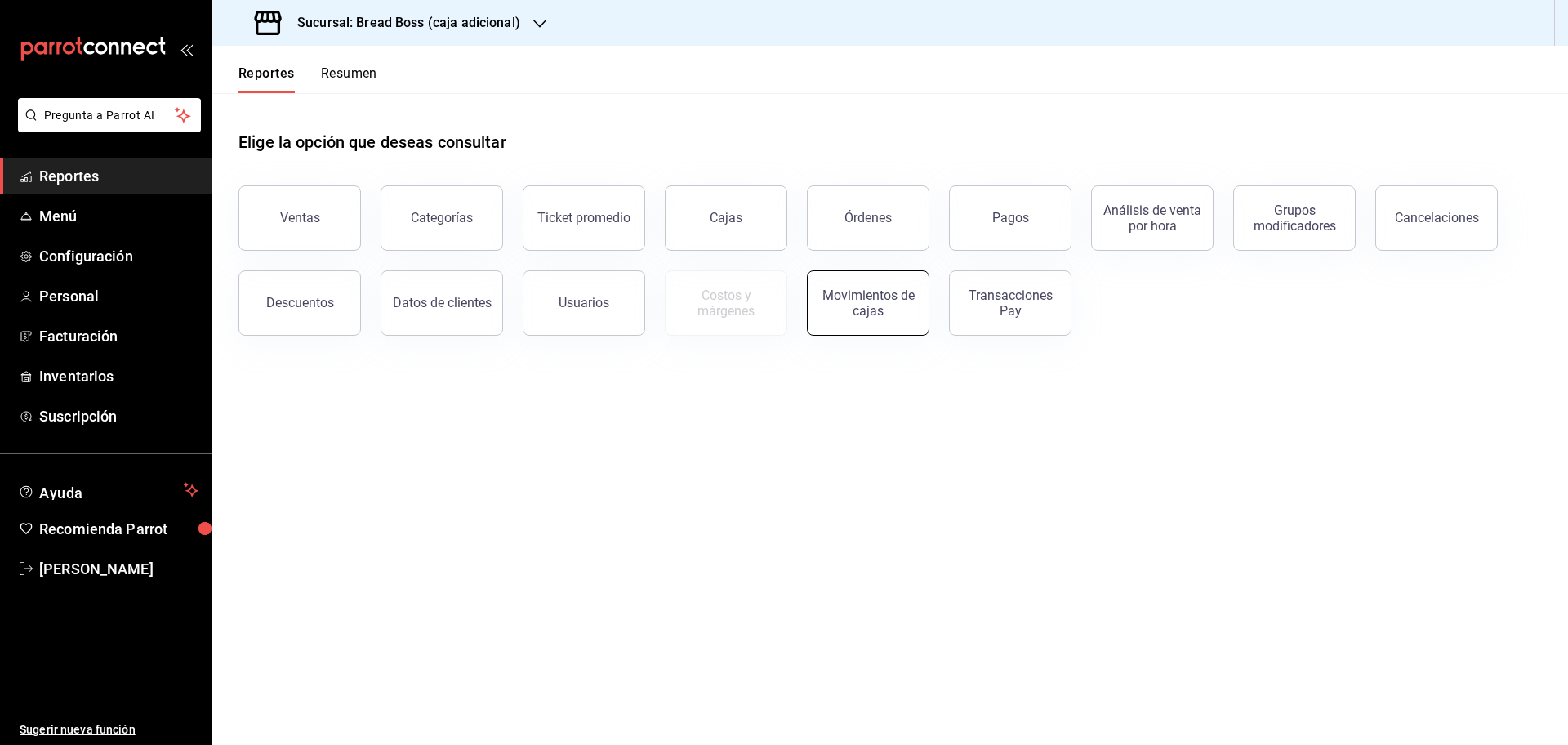
click at [913, 292] on button "Movimientos de cajas" at bounding box center [868, 302] width 122 height 65
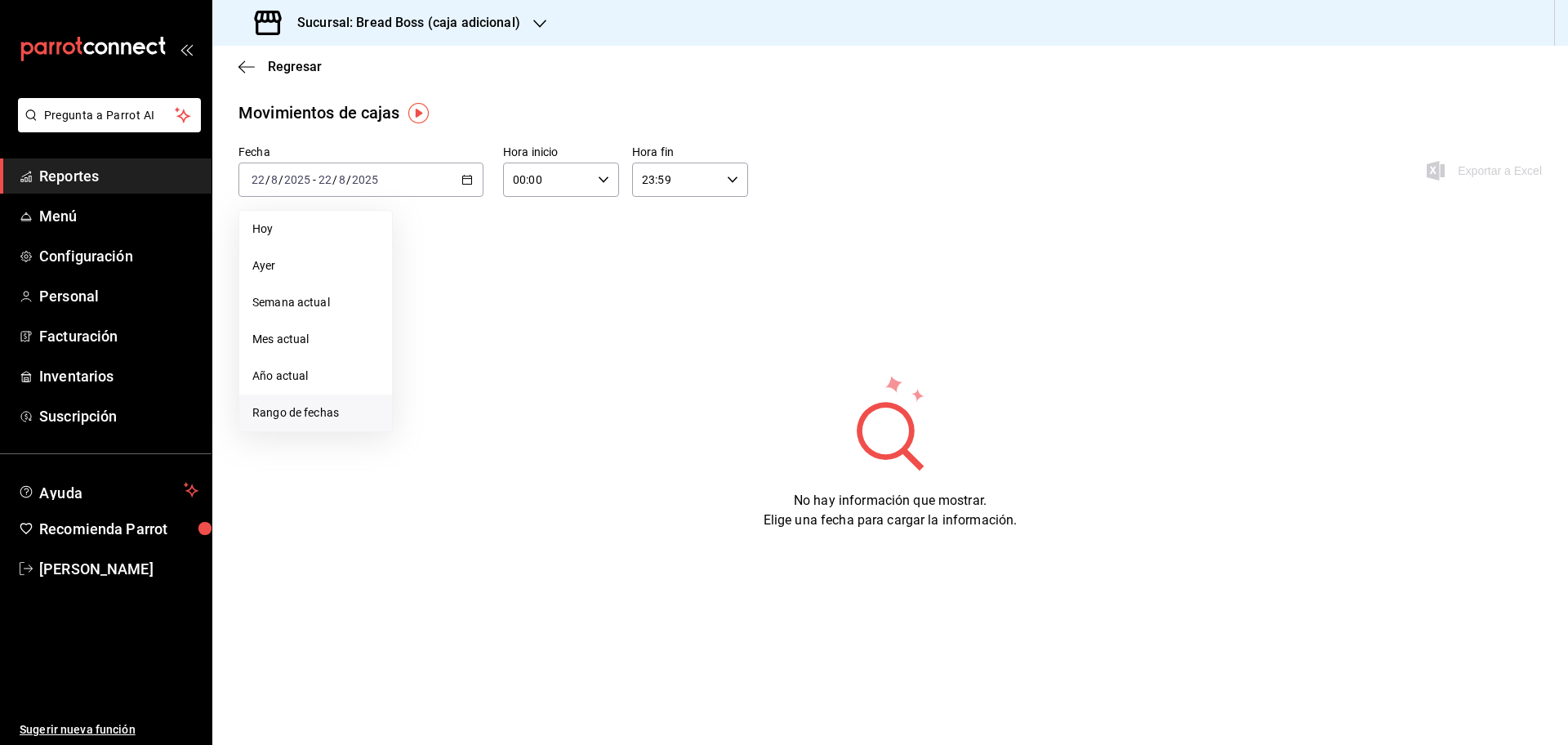
click at [323, 408] on span "Rango de fechas" at bounding box center [316, 412] width 127 height 17
click at [414, 413] on div "28 29 30 31 1 2 3 4 5 6 7 8 9 10 11 12 13 14 15 16 17 18 19 20 21 22 23 24 25 2…" at bounding box center [513, 360] width 203 height 174
click at [437, 379] on div "28 29 30 31 1 2 3 4 5 6 7 8 9 10 11 12 13 14 15 16 17 18 19 20 21 22 23 24 25 2…" at bounding box center [513, 360] width 203 height 174
click at [431, 394] on abbr "18" at bounding box center [427, 396] width 11 height 11
click at [542, 396] on abbr "22" at bounding box center [543, 396] width 11 height 11
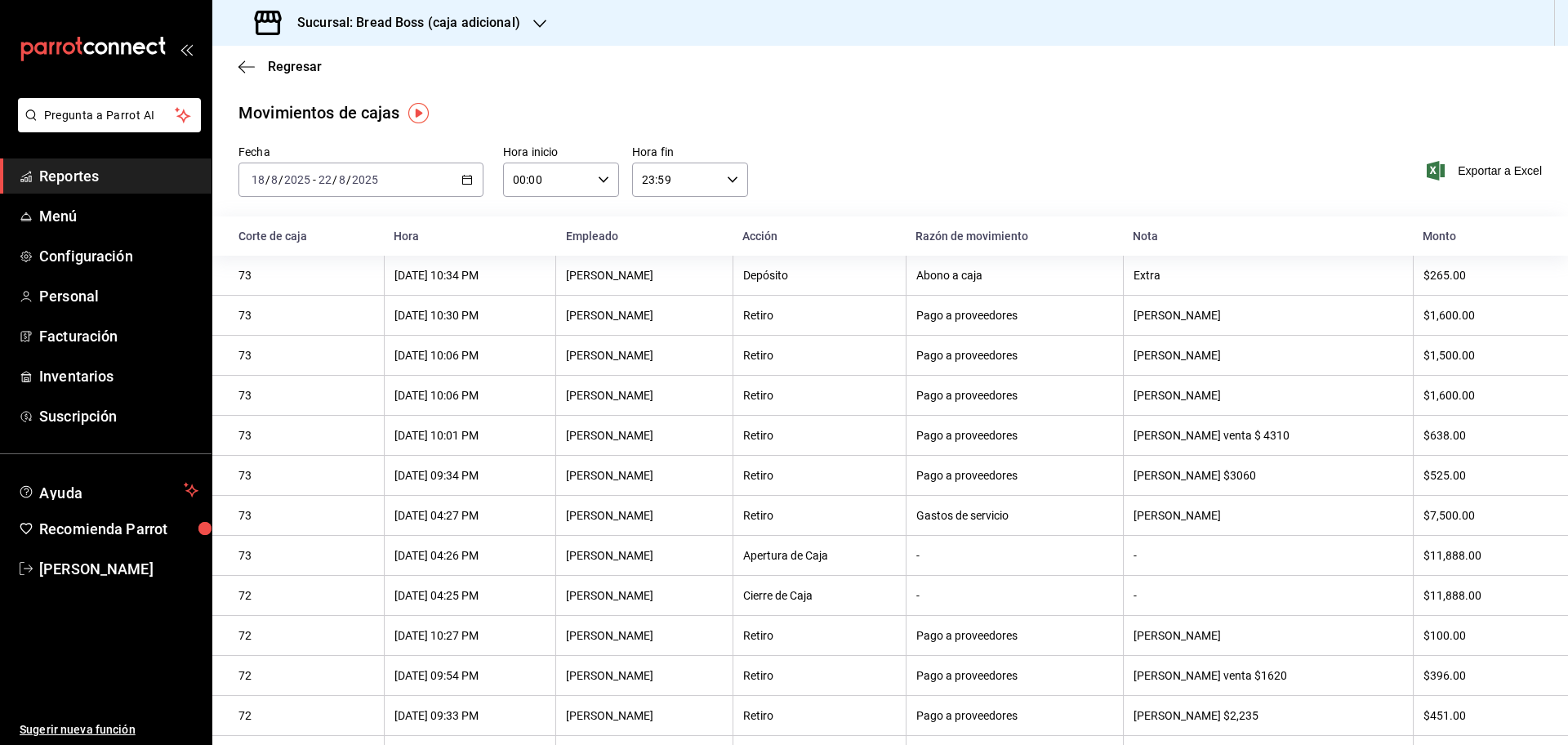
click at [1113, 442] on div "Pago a proveedores" at bounding box center [1014, 435] width 196 height 13
